Goal: Communication & Community: Share content

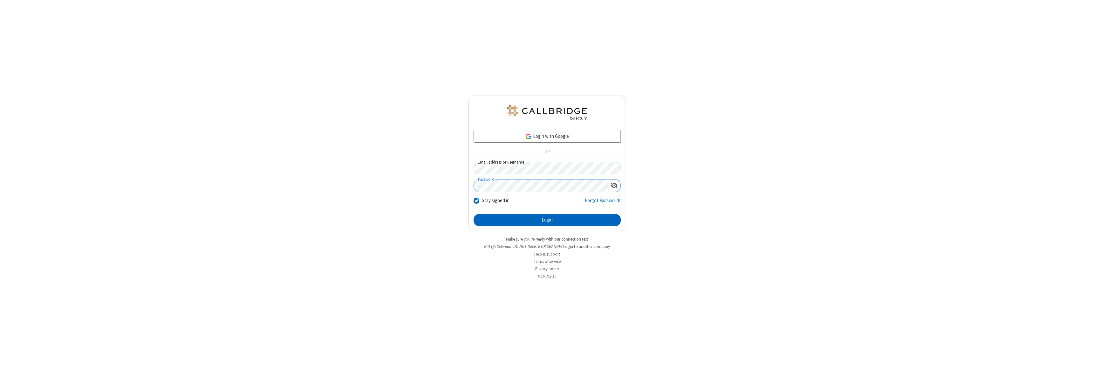
click at [547, 220] on button "Login" at bounding box center [546, 220] width 147 height 13
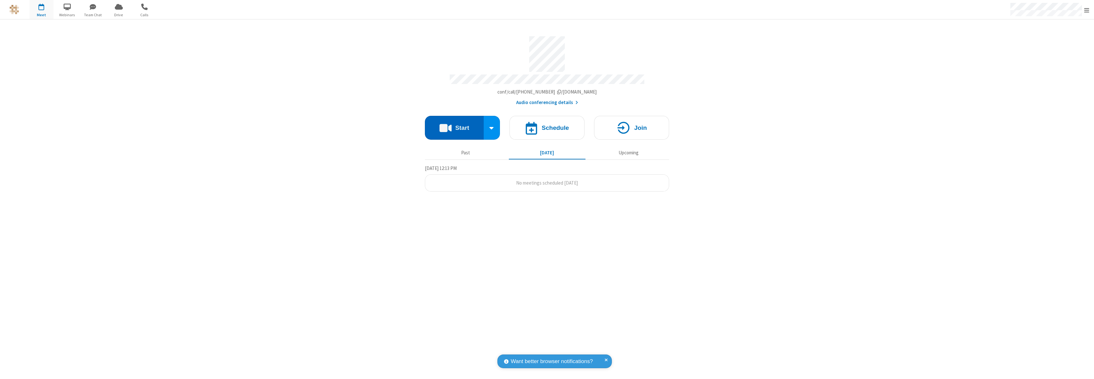
click at [454, 125] on button "Start" at bounding box center [454, 128] width 59 height 24
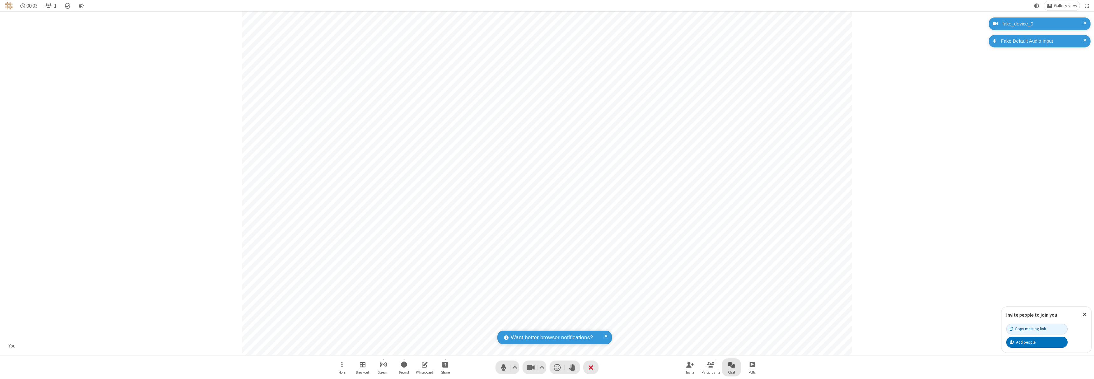
click at [731, 364] on span "Open chat" at bounding box center [731, 364] width 8 height 8
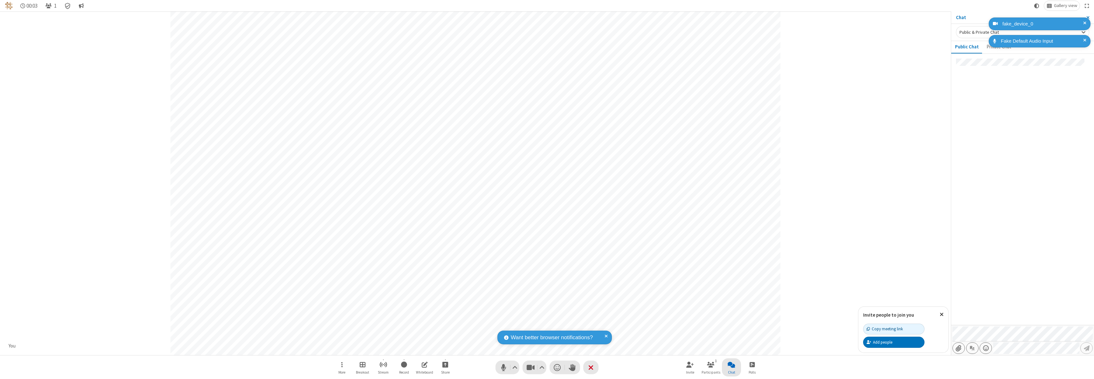
type input "C:\fakepath\doc_test.docx"
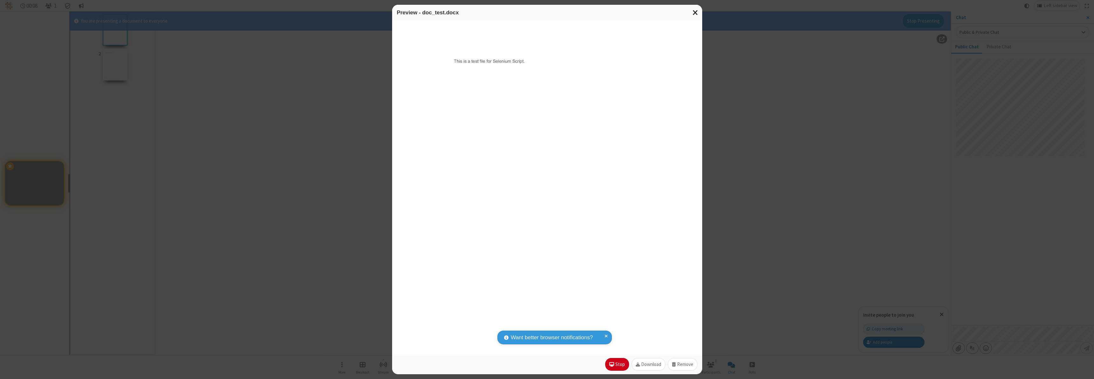
click at [695, 12] on span "Close modal" at bounding box center [695, 12] width 6 height 8
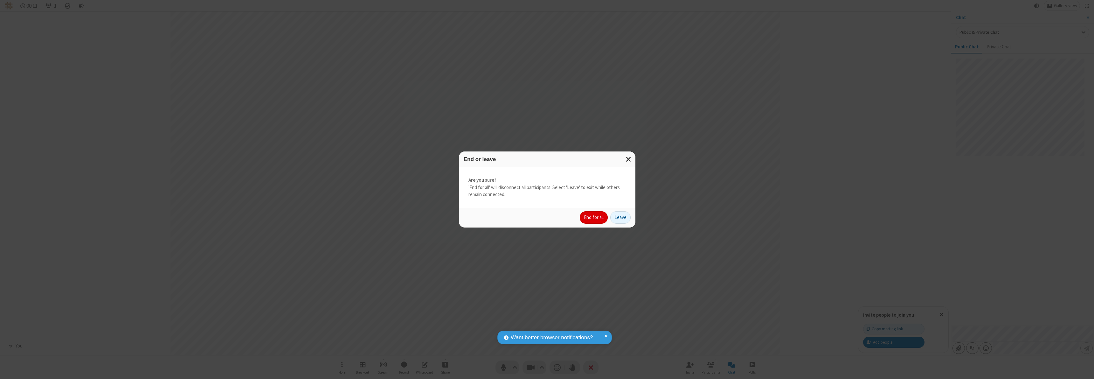
click at [594, 217] on button "End for all" at bounding box center [594, 217] width 28 height 13
